Goal: Information Seeking & Learning: Check status

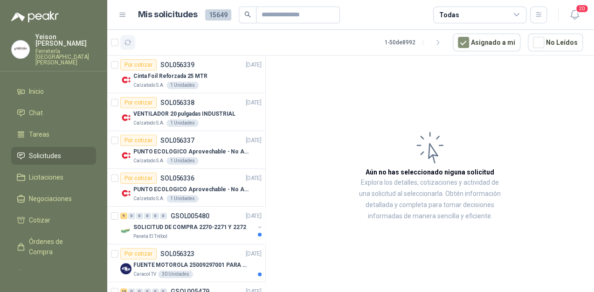
click at [126, 41] on icon "button" at bounding box center [128, 43] width 8 height 8
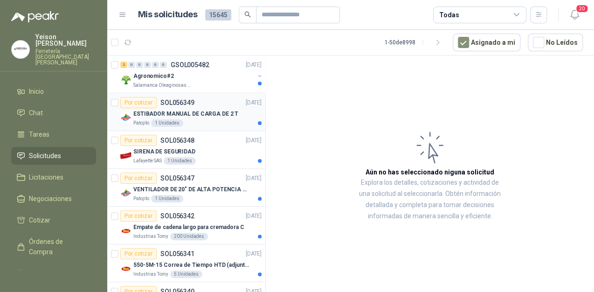
click at [187, 117] on p "ESTIBADOR MANUAL DE CARGA DE 2 T" at bounding box center [185, 114] width 105 height 9
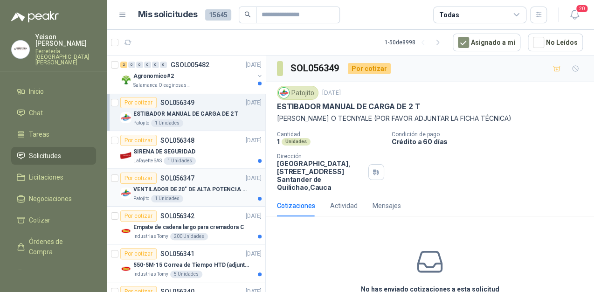
click at [193, 191] on p "VENTILADOR DE 20" DE ALTA POTENCIA PARA ANCLAR A LA PARED" at bounding box center [191, 189] width 116 height 9
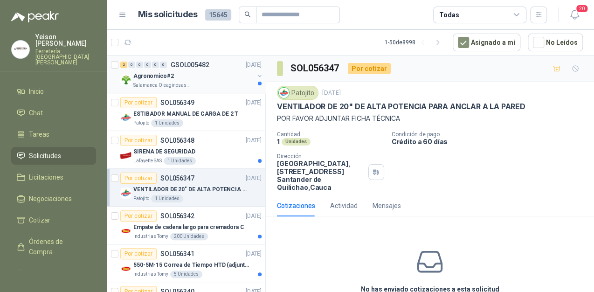
click at [179, 80] on div "Agronomico#2" at bounding box center [193, 75] width 121 height 11
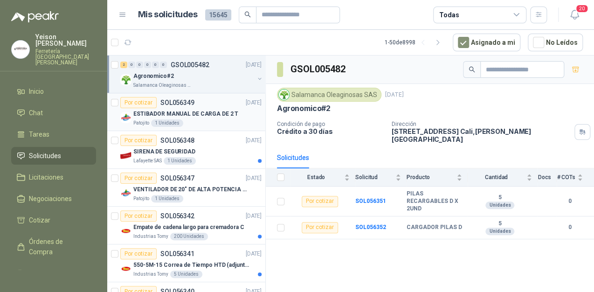
click at [189, 114] on p "ESTIBADOR MANUAL DE CARGA DE 2 T" at bounding box center [185, 114] width 105 height 9
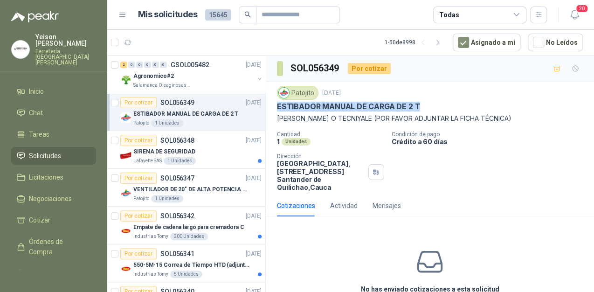
drag, startPoint x: 417, startPoint y: 103, endPoint x: 275, endPoint y: 108, distance: 142.8
click at [275, 108] on div "Patojito [DATE] ESTIBADOR MANUAL DE CARGA DE 2 T [PERSON_NAME] O TECNIYALE (POR…" at bounding box center [430, 138] width 328 height 113
click at [274, 104] on div "Patojito [DATE] ESTIBADOR MANUAL DE CARGA DE 2 T [PERSON_NAME] O TECNIYALE (POR…" at bounding box center [430, 138] width 328 height 113
click at [278, 114] on p "[PERSON_NAME] O TECNIYALE (POR FAVOR ADJUNTAR LA FICHA TÉCNICA)" at bounding box center [430, 118] width 306 height 10
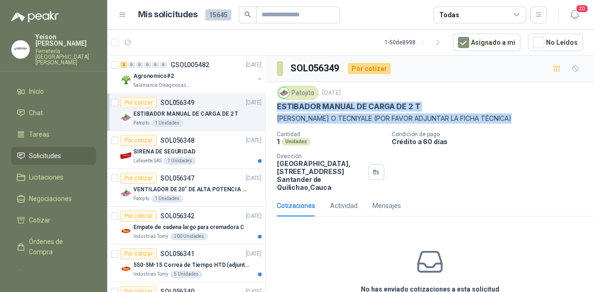
drag, startPoint x: 277, startPoint y: 103, endPoint x: 517, endPoint y: 115, distance: 240.0
click at [517, 115] on div "Patojito [DATE] ESTIBADOR MANUAL DE CARGA DE 2 T [PERSON_NAME] O TECNIYALE (POR…" at bounding box center [430, 105] width 306 height 38
copy div "ESTIBADOR MANUAL DE CARGA DE 2 T [PERSON_NAME] O TECNIYALE (POR FAVOR ADJUNTAR …"
click at [123, 42] on button "button" at bounding box center [127, 42] width 15 height 15
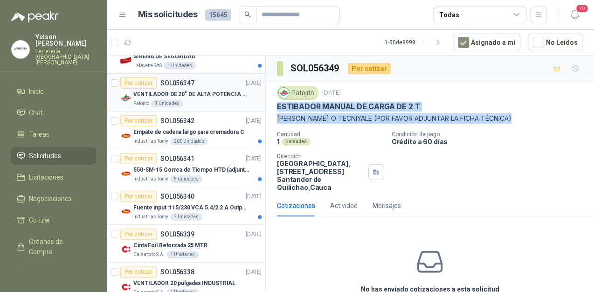
scroll to position [112, 0]
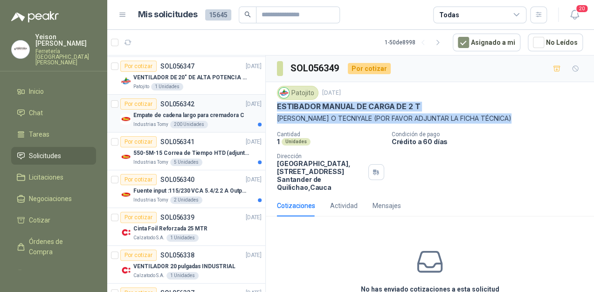
click at [221, 123] on div "Industrias Tomy 200 Unidades" at bounding box center [197, 124] width 128 height 7
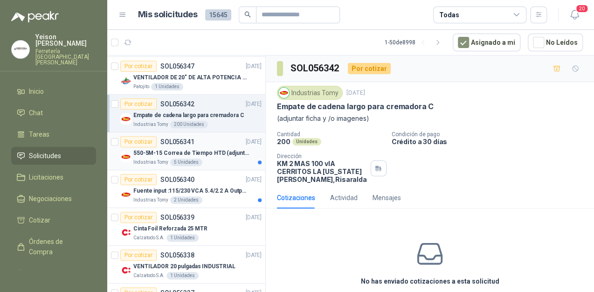
click at [197, 145] on div "Por cotizar SOL056341 [DATE]" at bounding box center [190, 141] width 141 height 11
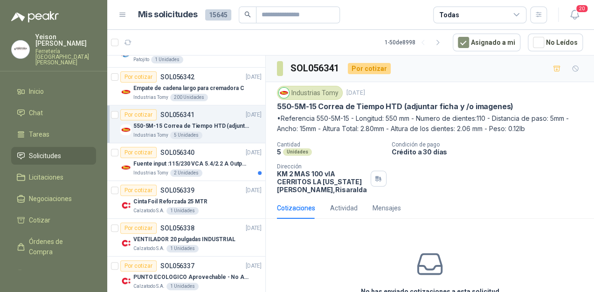
scroll to position [187, 0]
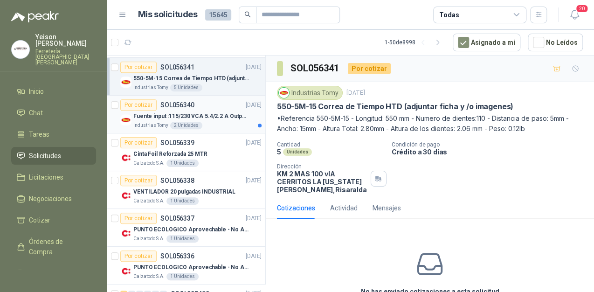
click at [207, 106] on div "Por cotizar SOL056340 [DATE]" at bounding box center [190, 104] width 141 height 11
